Goal: Check status: Check status

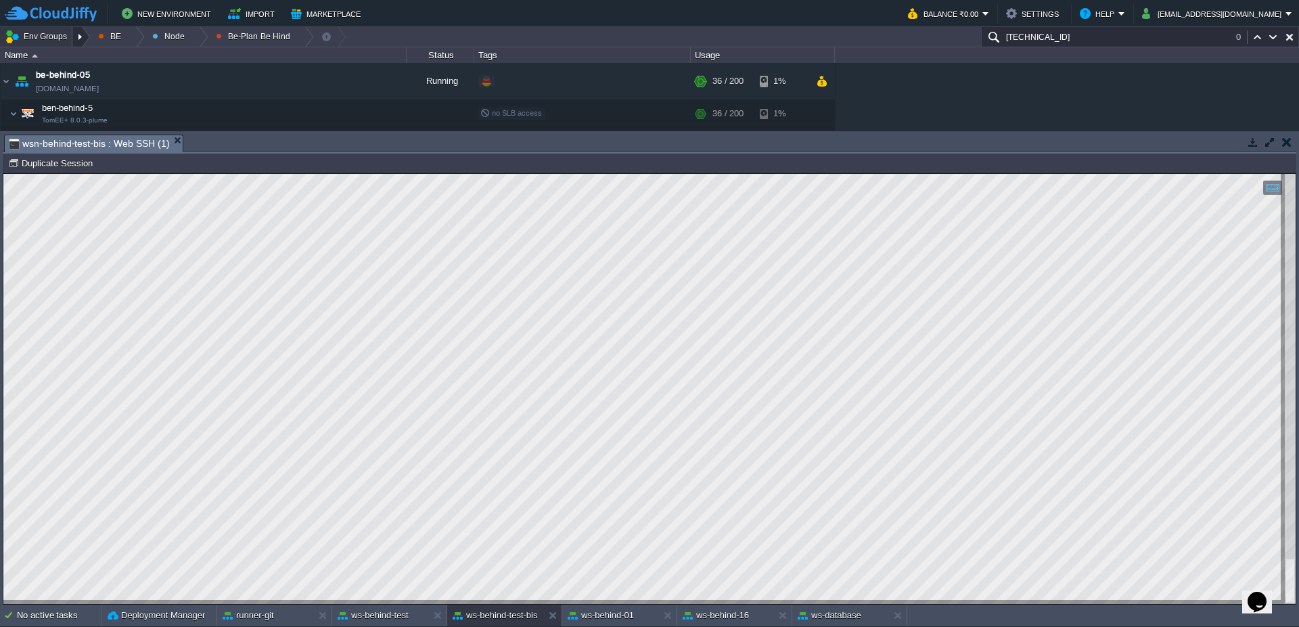
click at [85, 43] on div at bounding box center [81, 37] width 18 height 20
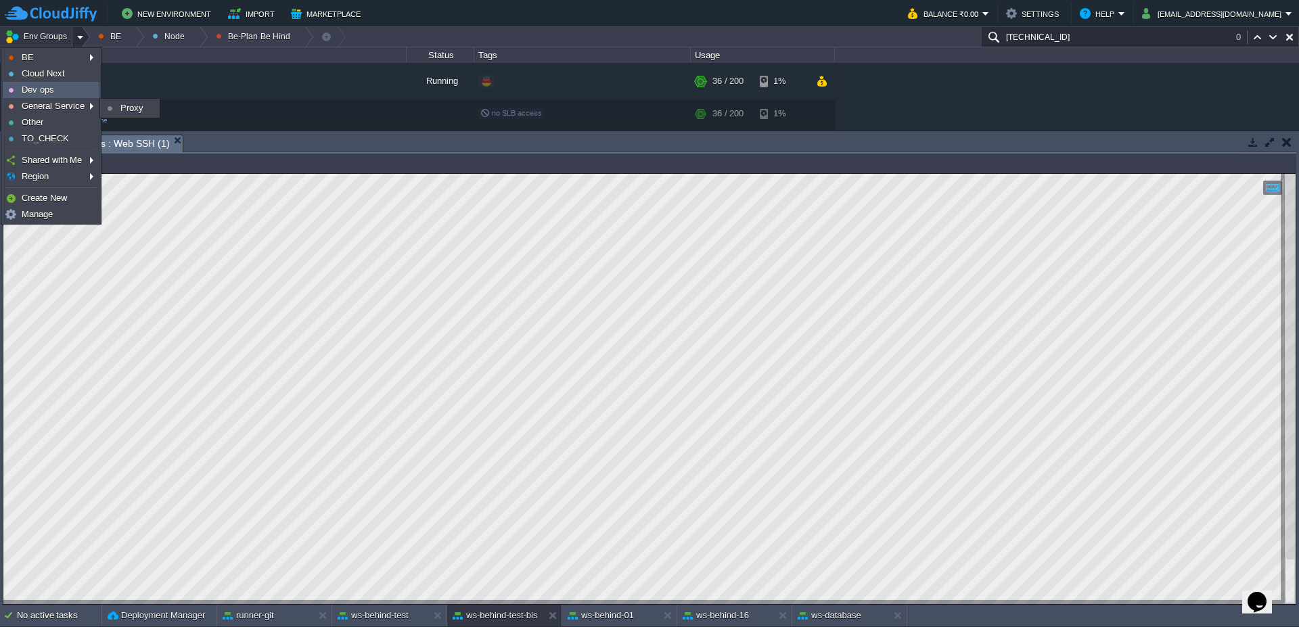
click at [78, 93] on link "Dev ops" at bounding box center [50, 90] width 95 height 15
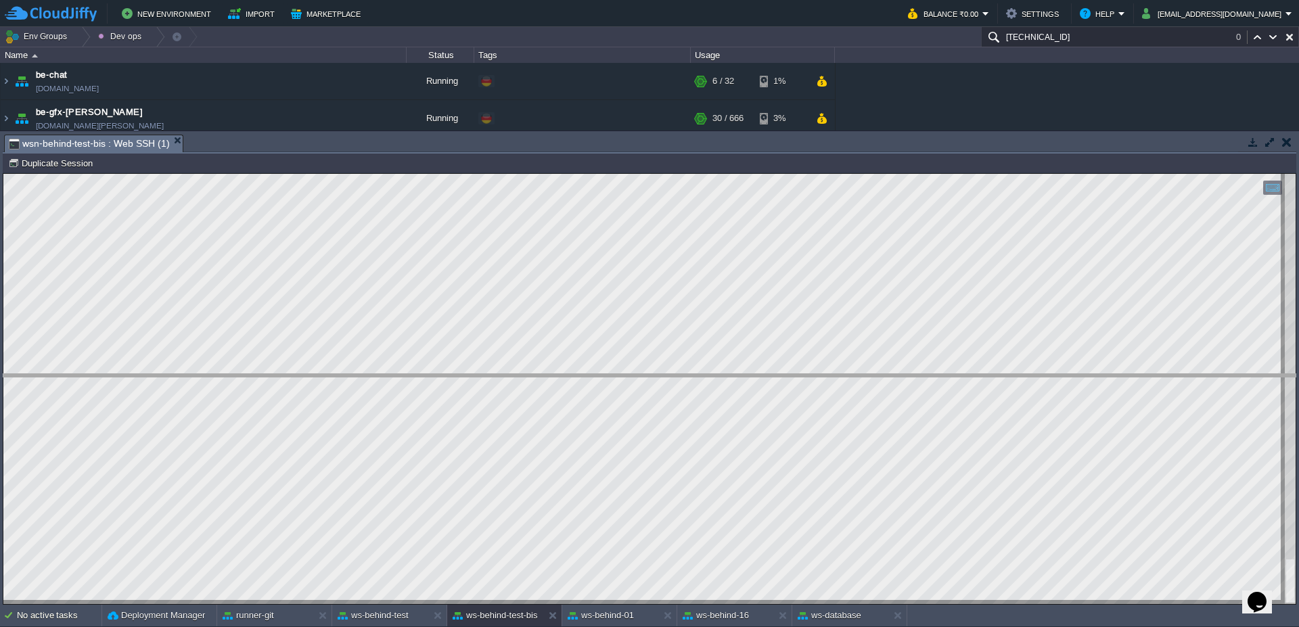
drag, startPoint x: 501, startPoint y: 145, endPoint x: 511, endPoint y: 386, distance: 241.1
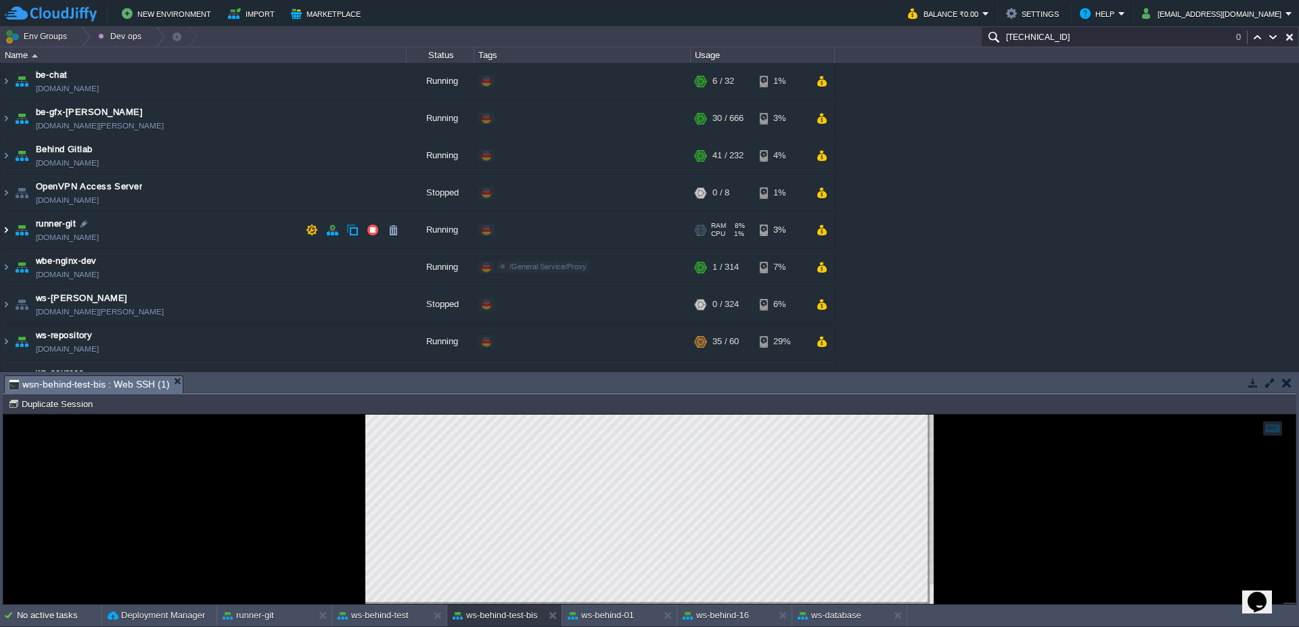
click at [1, 233] on img at bounding box center [6, 230] width 11 height 37
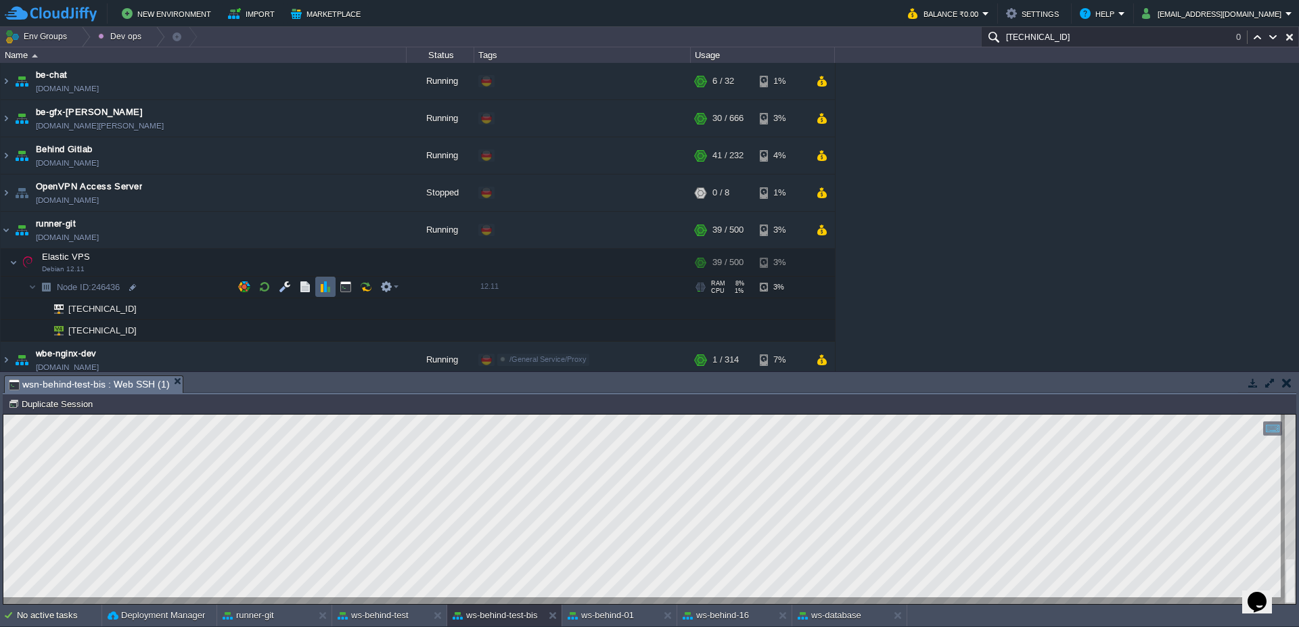
click at [329, 283] on button "button" at bounding box center [325, 287] width 12 height 12
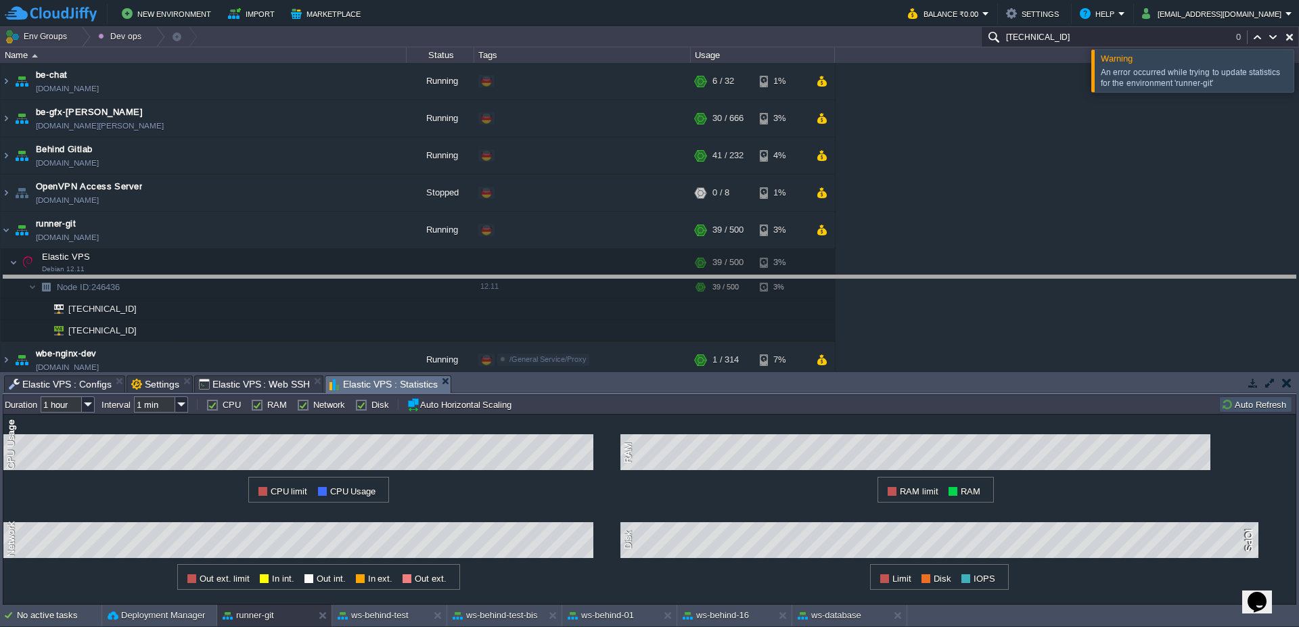
drag, startPoint x: 713, startPoint y: 386, endPoint x: 717, endPoint y: 286, distance: 100.2
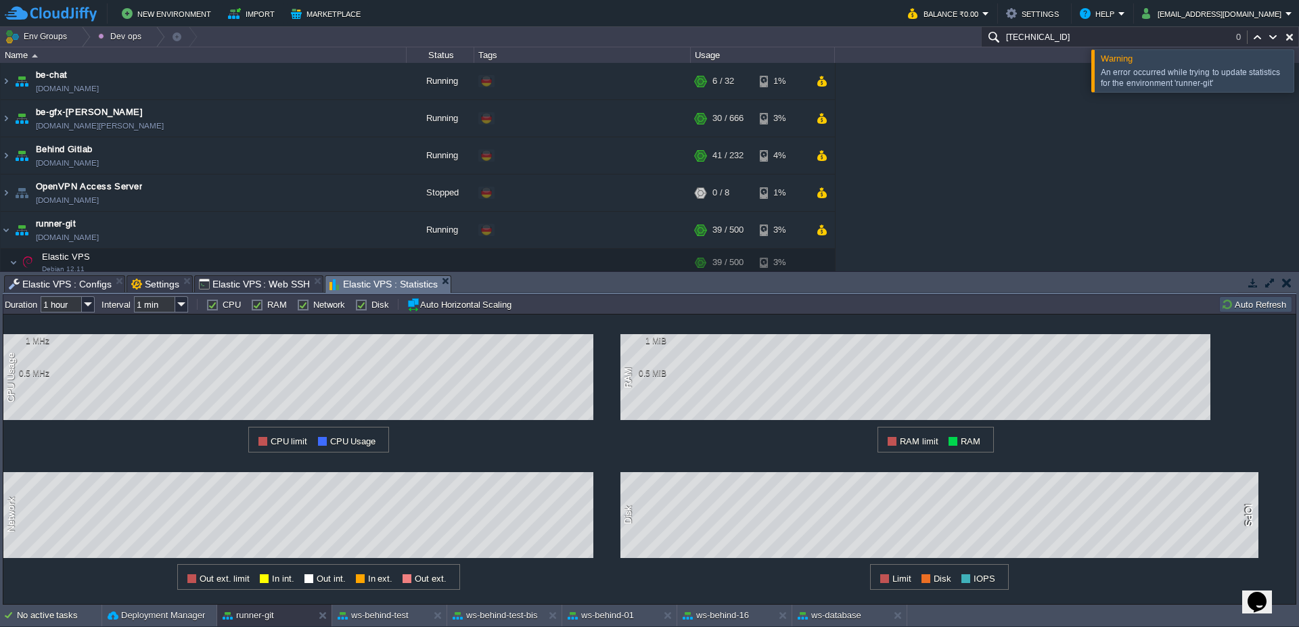
click at [1262, 311] on td "Auto Refresh" at bounding box center [1255, 304] width 73 height 16
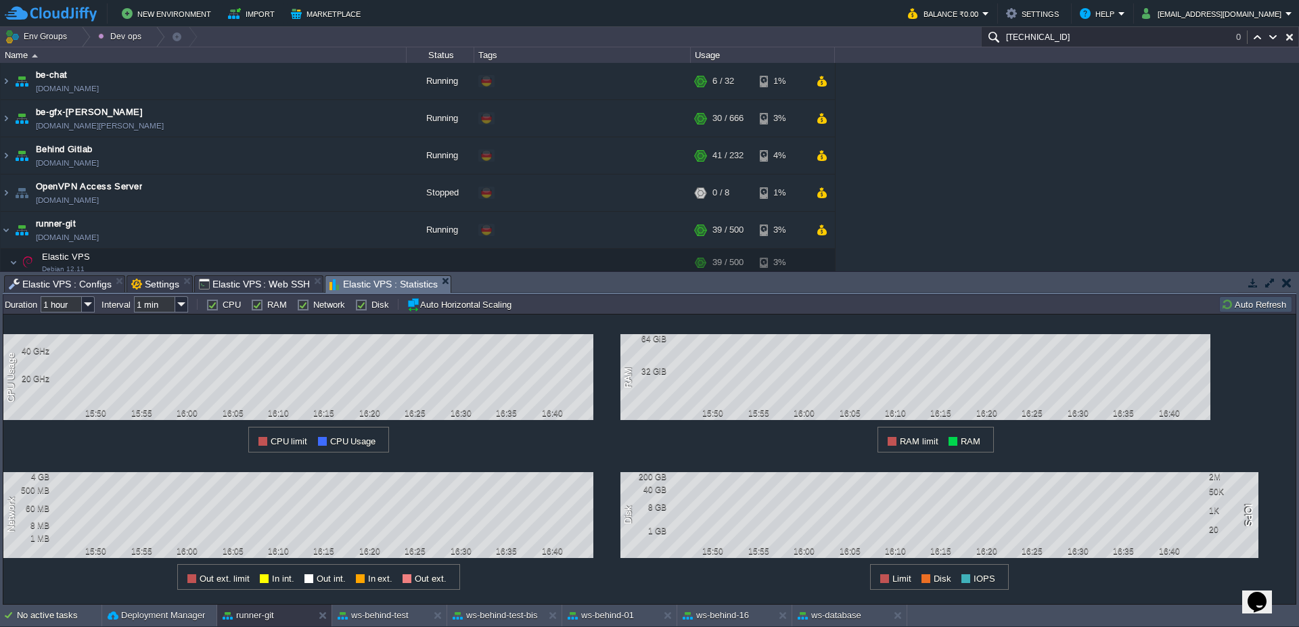
click at [1249, 302] on button "Auto Refresh" at bounding box center [1255, 304] width 69 height 12
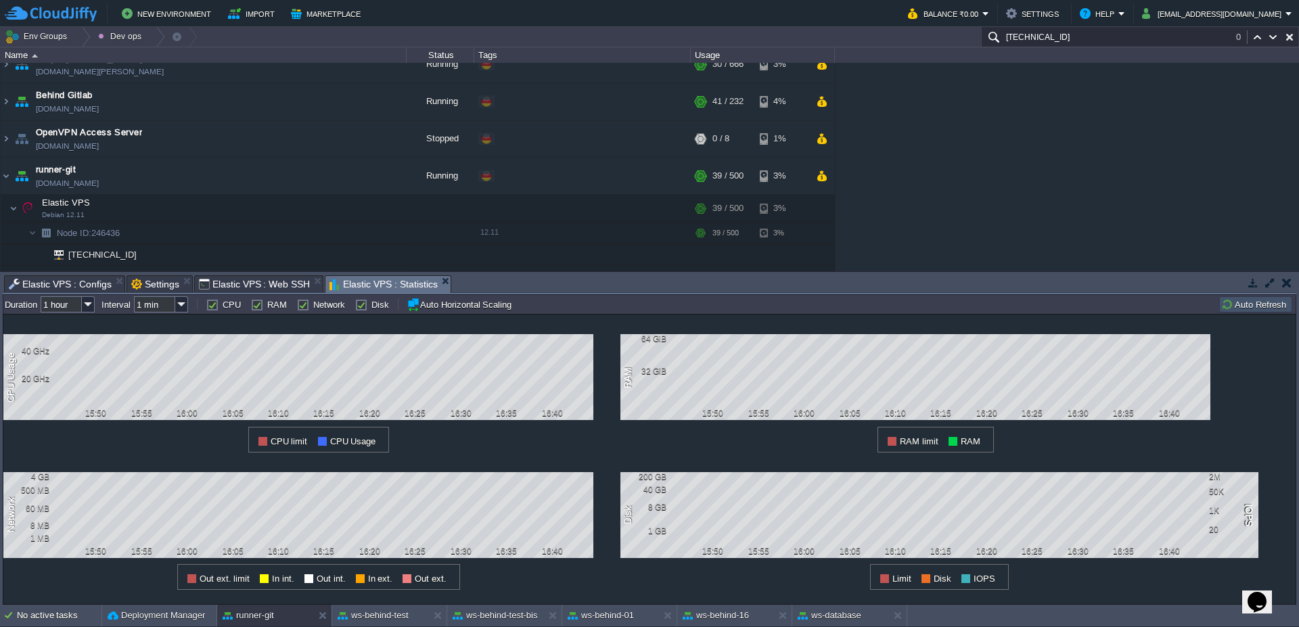
scroll to position [81, 0]
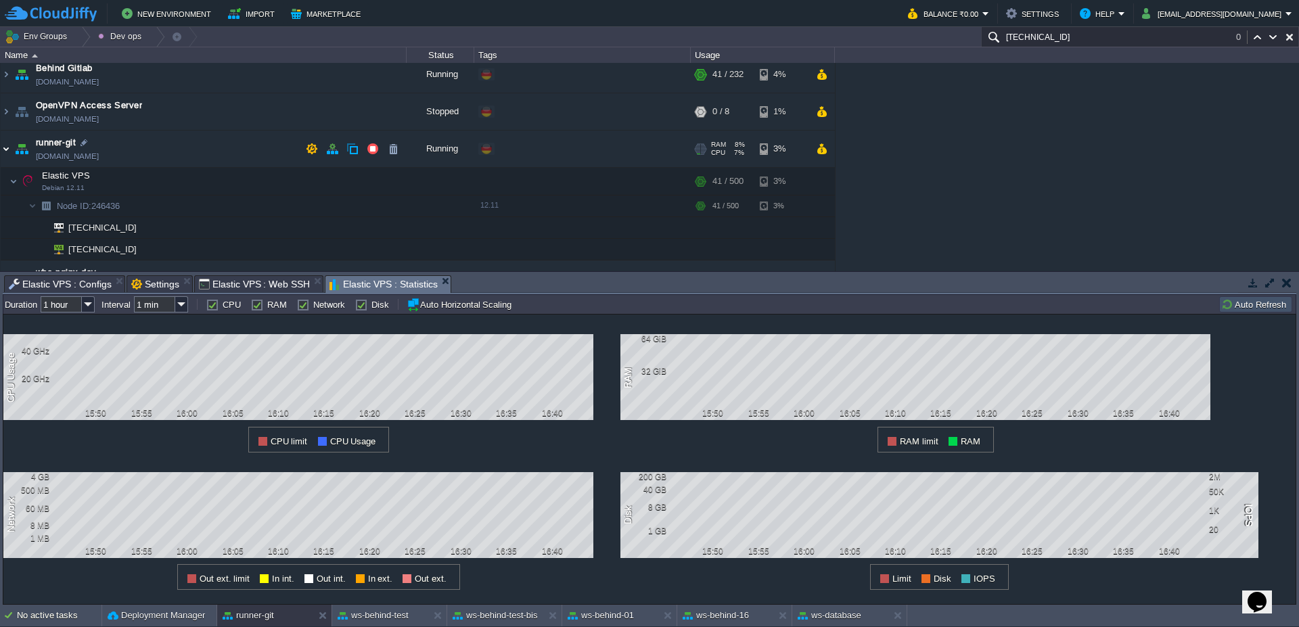
click at [1, 150] on img at bounding box center [6, 149] width 11 height 37
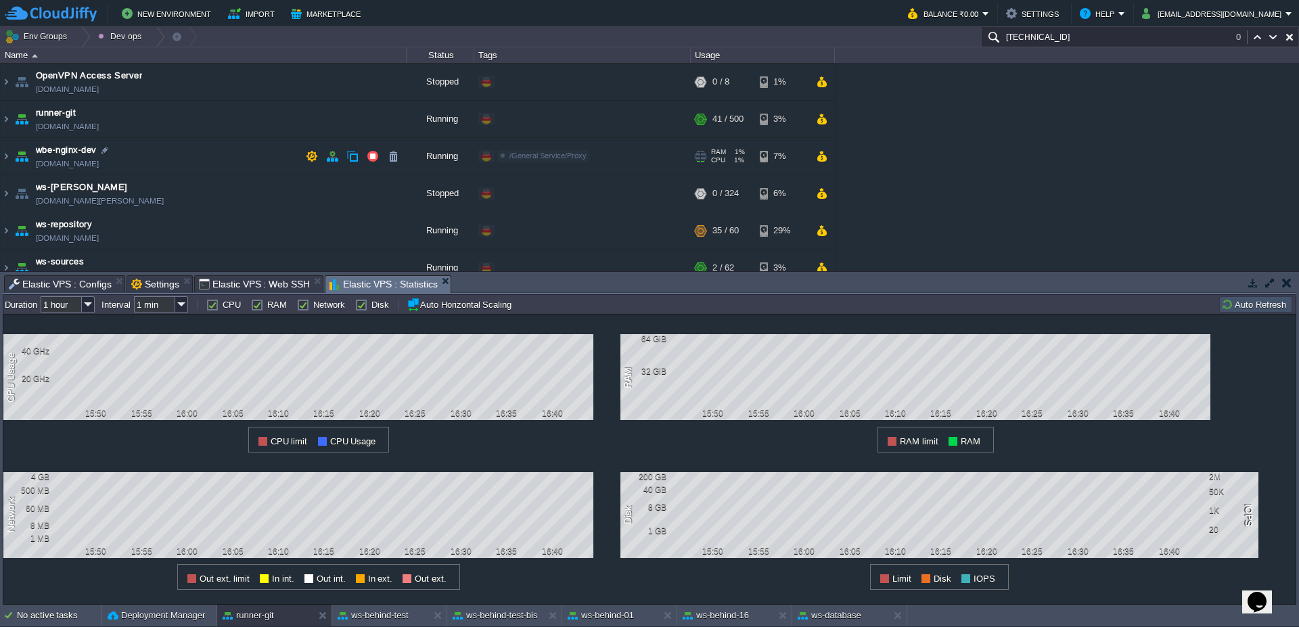
scroll to position [127, 0]
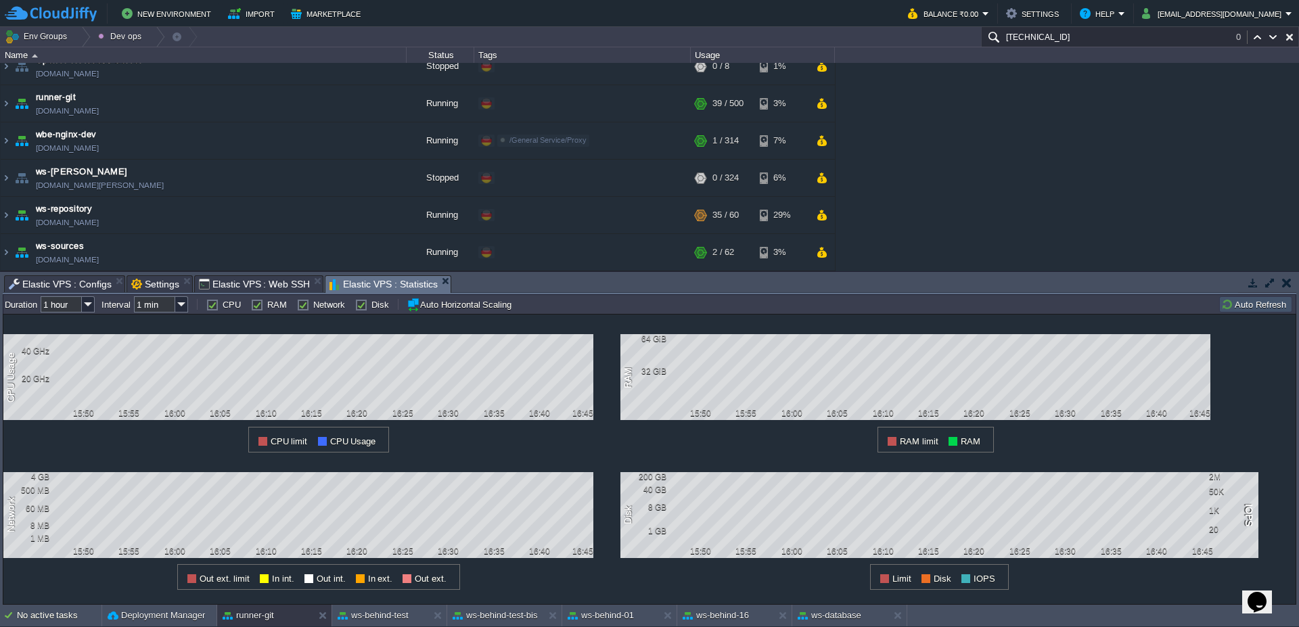
click at [1230, 305] on button "Auto Refresh" at bounding box center [1255, 304] width 69 height 12
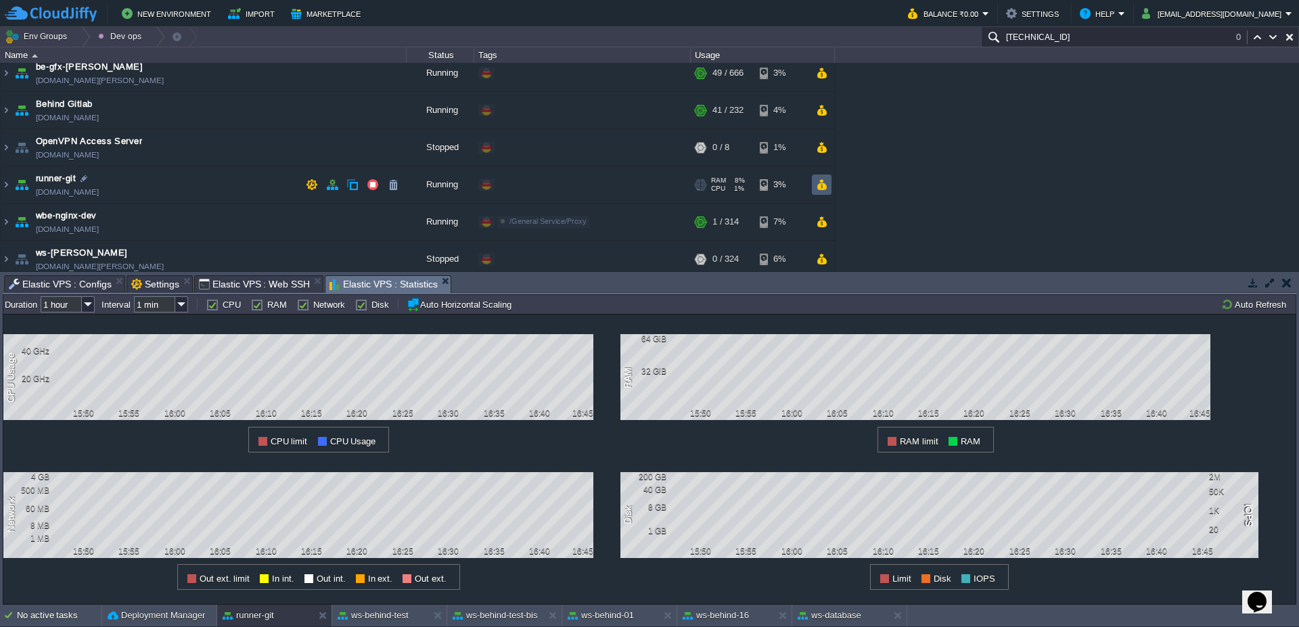
click at [816, 183] on button "button" at bounding box center [822, 185] width 12 height 12
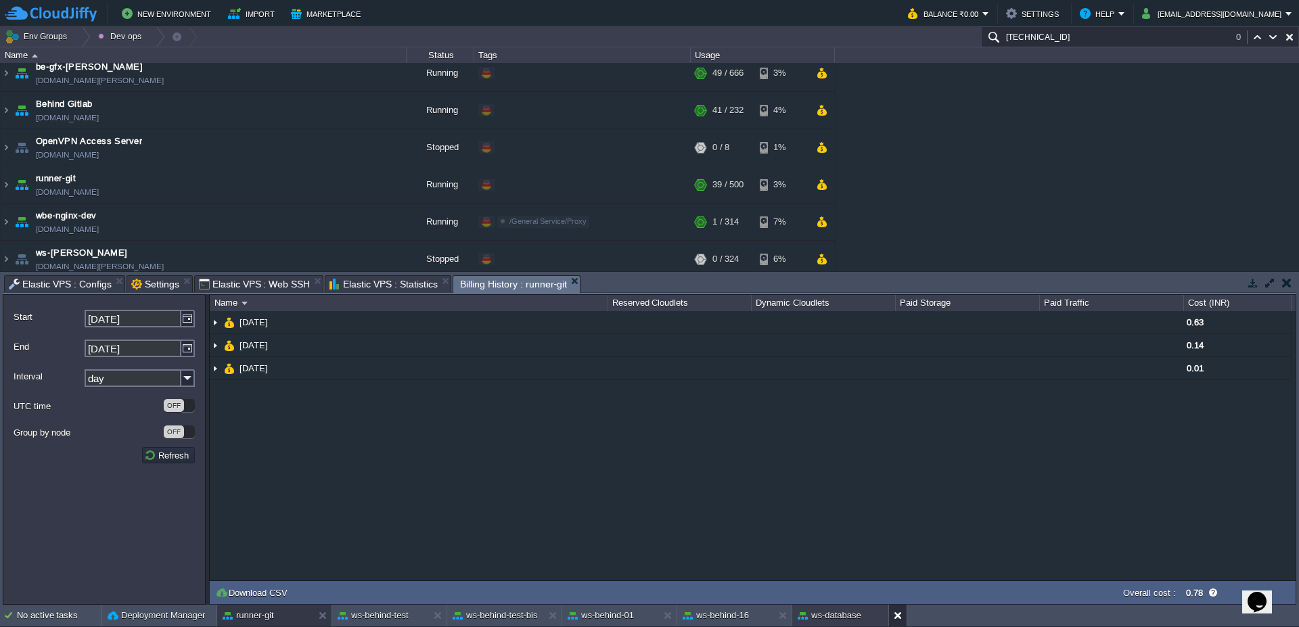
click at [901, 615] on button at bounding box center [901, 616] width 14 height 14
drag, startPoint x: 348, startPoint y: 616, endPoint x: 444, endPoint y: 273, distance: 356.2
click at [348, 616] on button "ws-behind-test" at bounding box center [373, 616] width 71 height 14
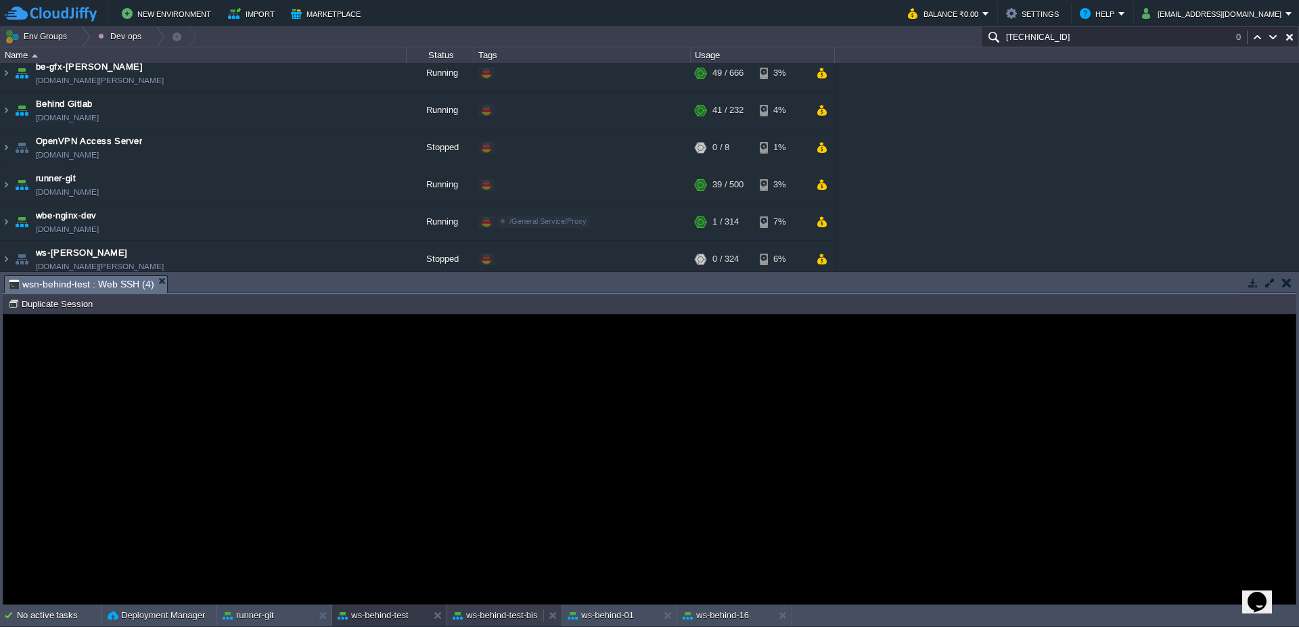
drag, startPoint x: 498, startPoint y: 615, endPoint x: 492, endPoint y: 258, distance: 357.3
click at [498, 615] on button "ws-behind-test-bis" at bounding box center [495, 616] width 85 height 14
